Goal: Navigation & Orientation: Find specific page/section

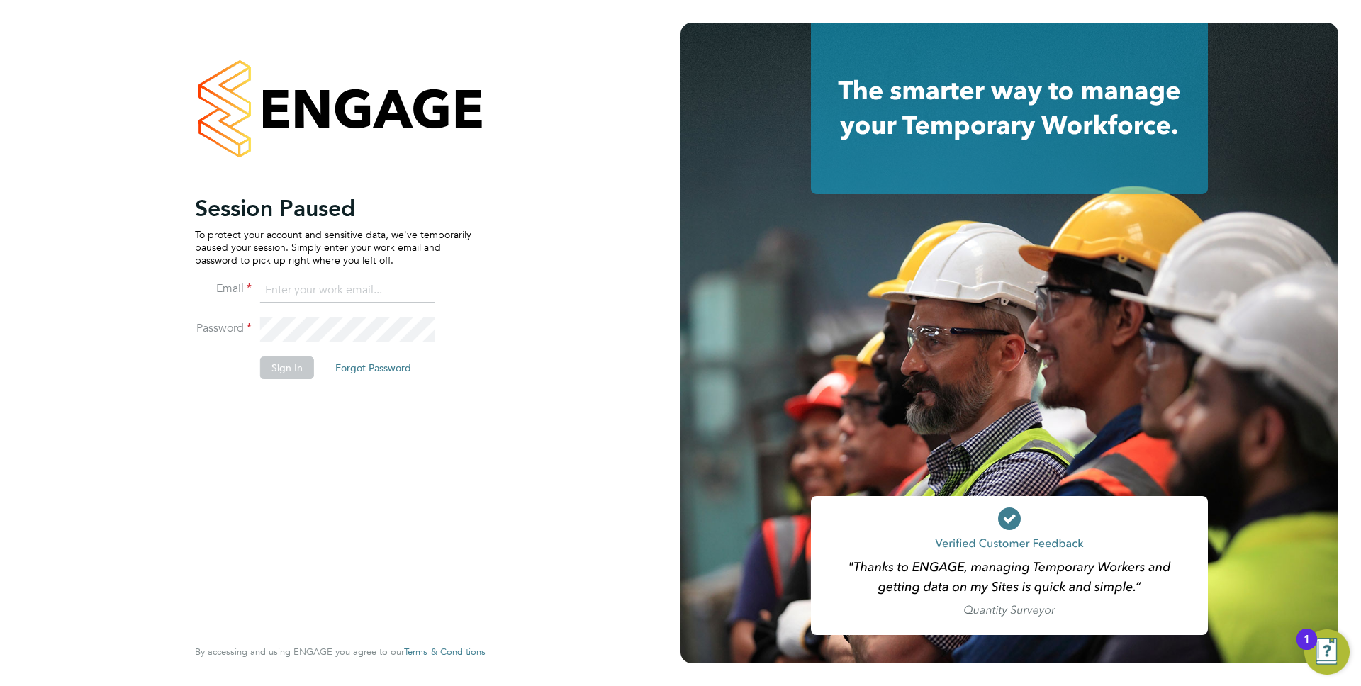
click at [312, 278] on input at bounding box center [347, 291] width 175 height 26
type input "anthony.perrin@evolve-talent.co.uk"
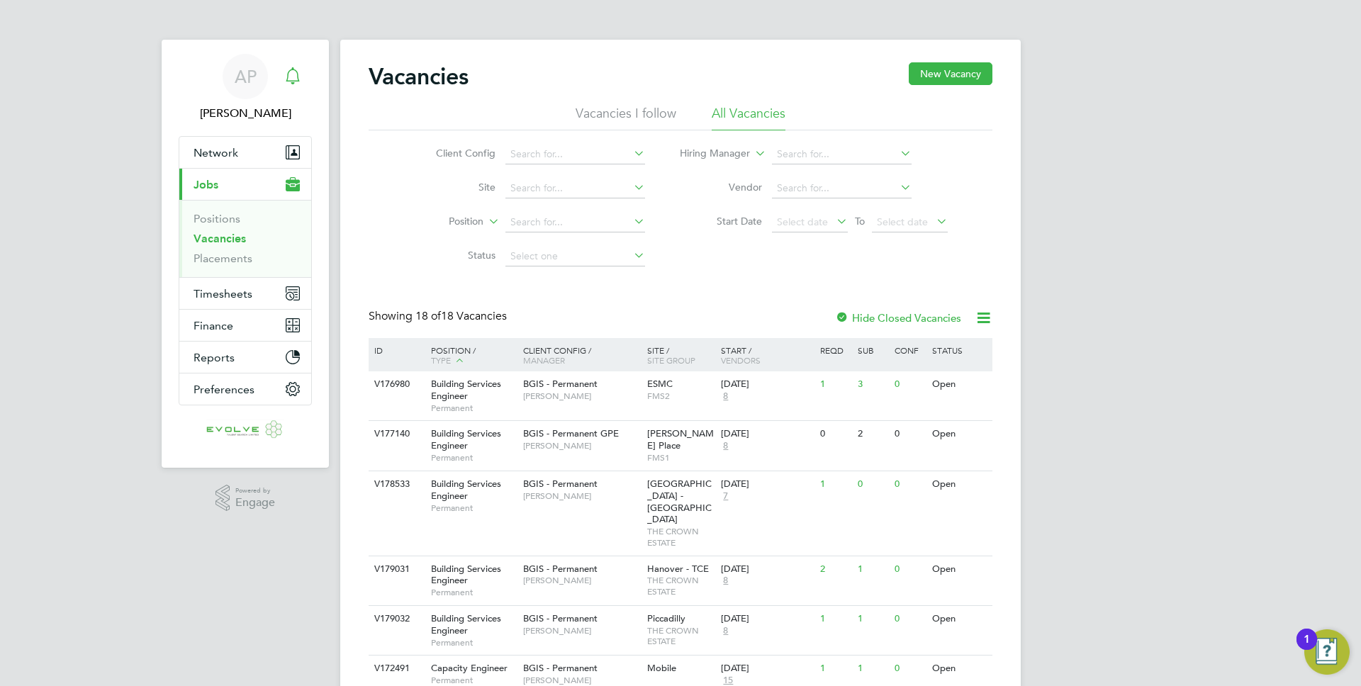
click at [294, 69] on icon "Main navigation" at bounding box center [292, 74] width 13 height 14
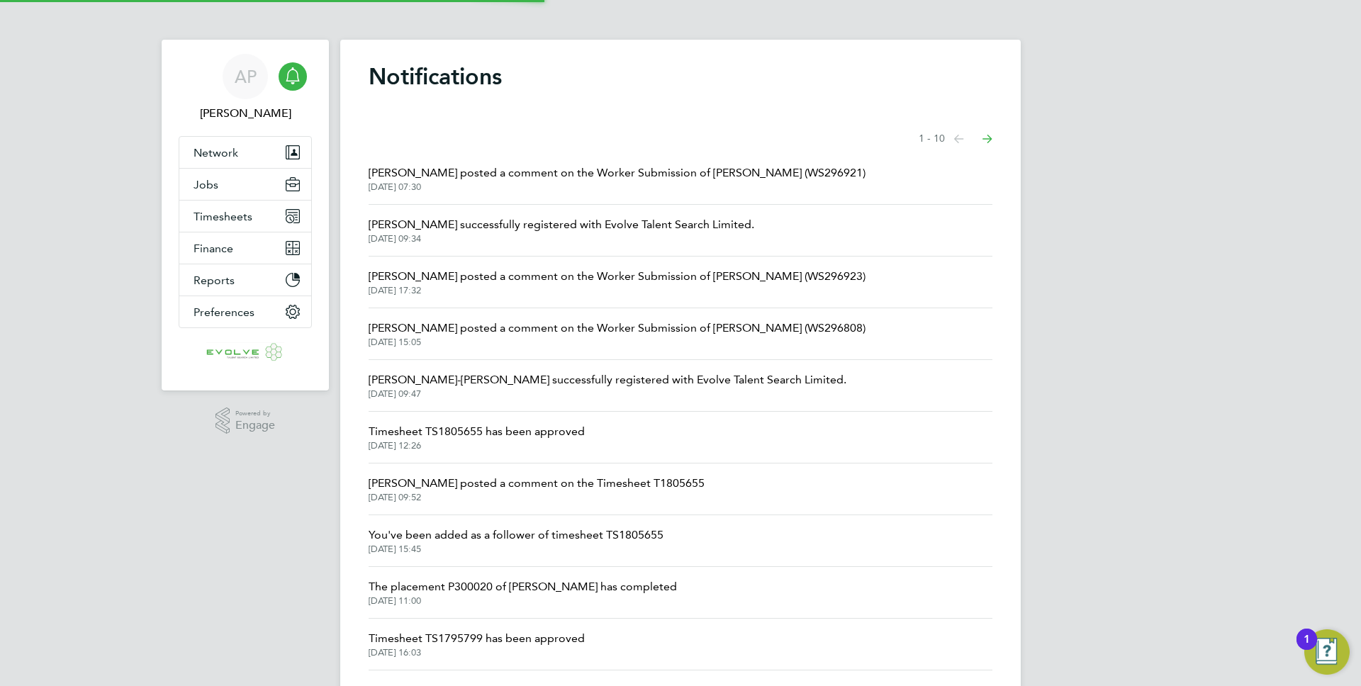
click at [450, 188] on span "[DATE] 07:30" at bounding box center [617, 186] width 497 height 11
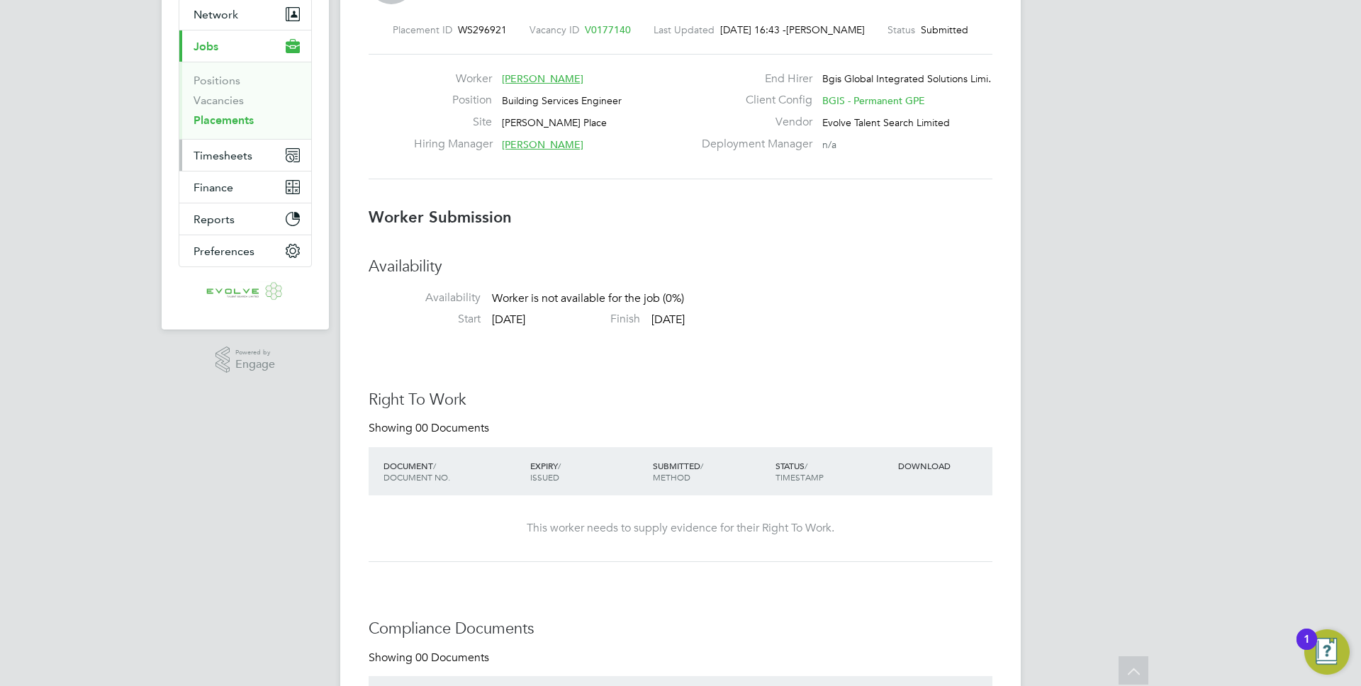
click at [242, 155] on span "Timesheets" at bounding box center [223, 155] width 59 height 13
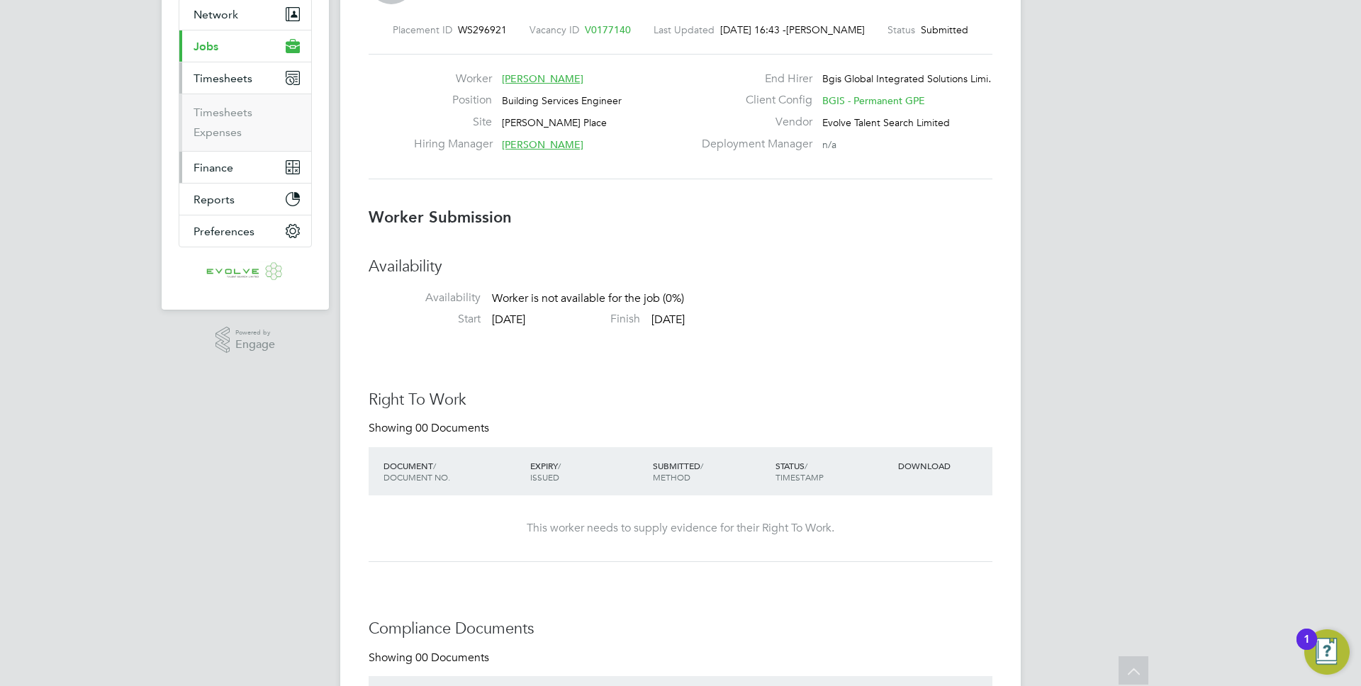
click at [223, 167] on span "Finance" at bounding box center [214, 167] width 40 height 13
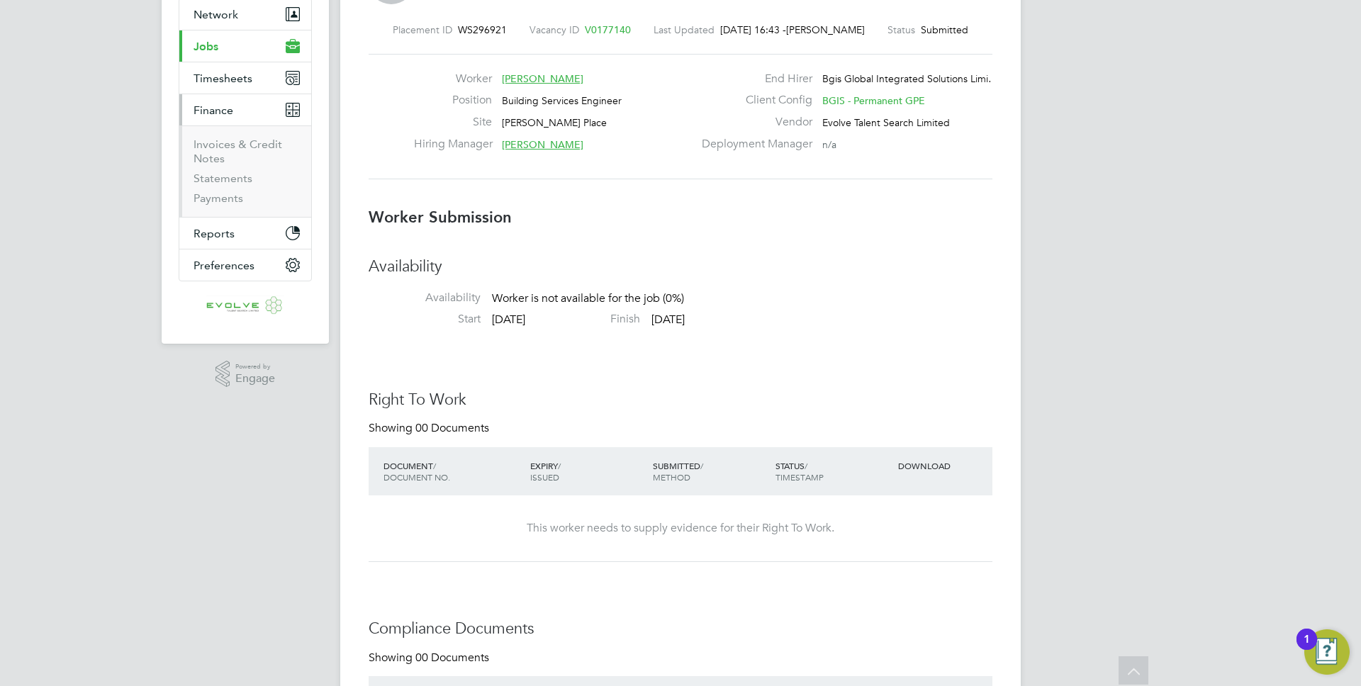
click at [241, 50] on button "Current page: Jobs" at bounding box center [245, 45] width 132 height 31
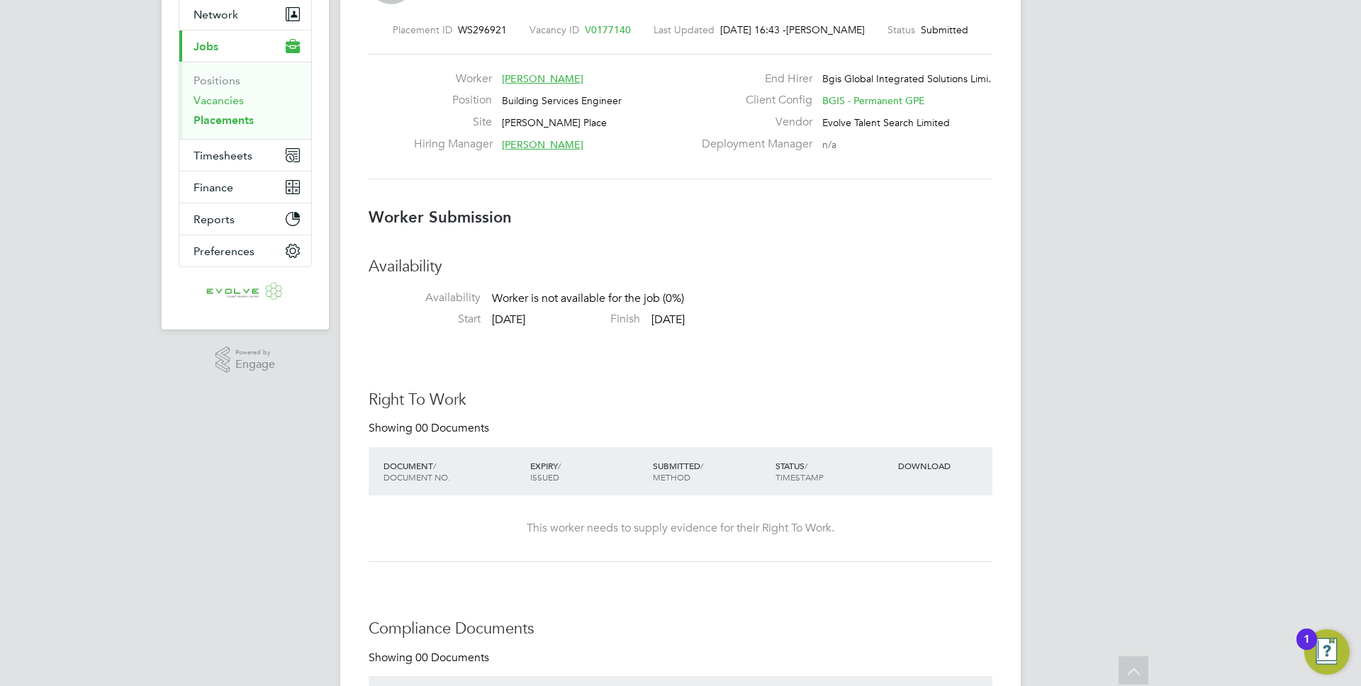
click at [235, 101] on link "Vacancies" at bounding box center [219, 100] width 50 height 13
